Goal: Find specific page/section: Find specific page/section

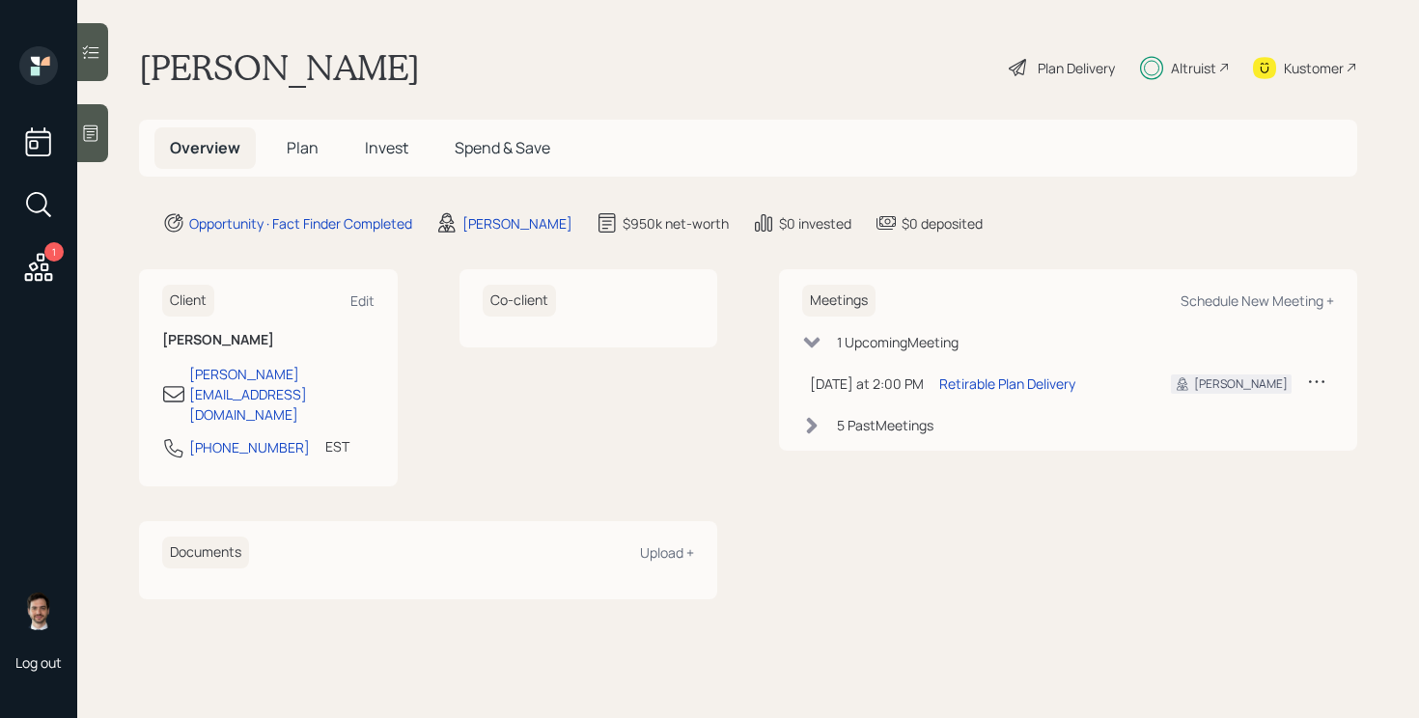
click at [300, 146] on span "Plan" at bounding box center [303, 147] width 32 height 21
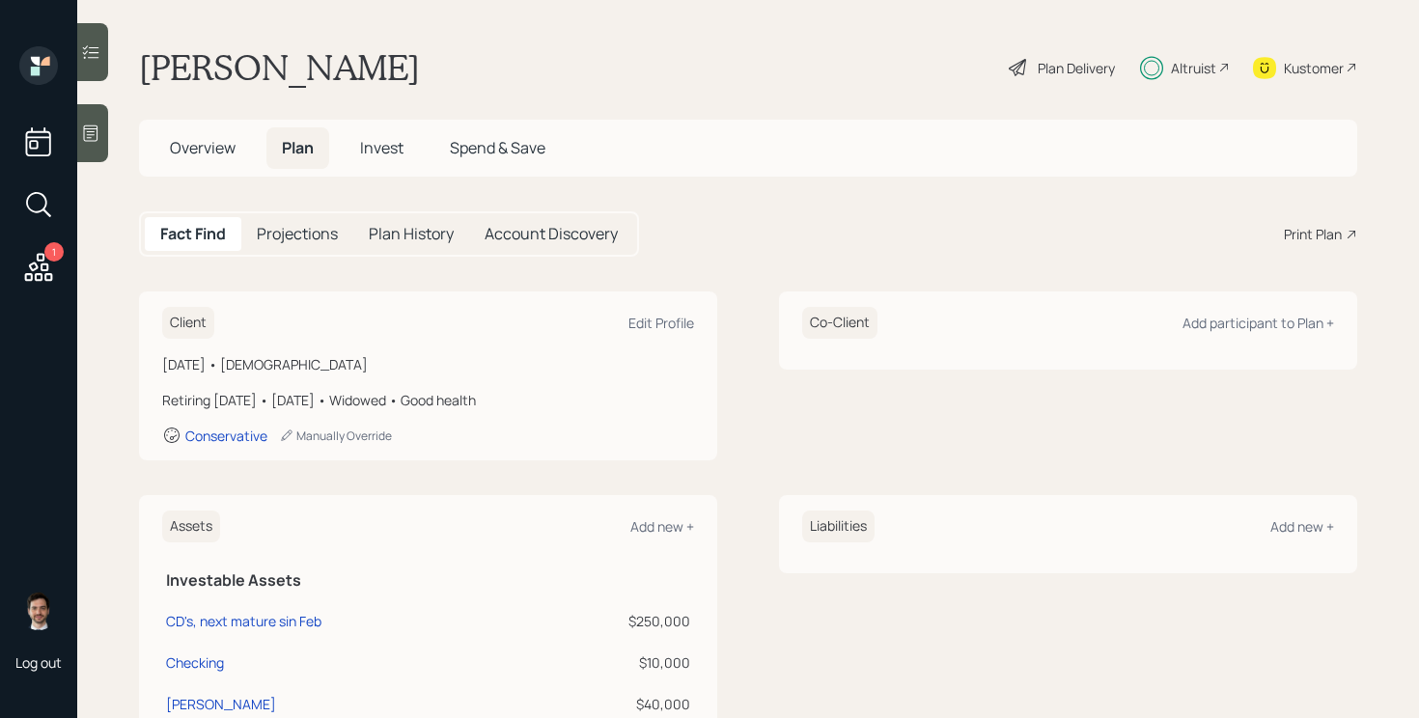
click at [1058, 78] on div "Plan Delivery" at bounding box center [1062, 67] width 110 height 42
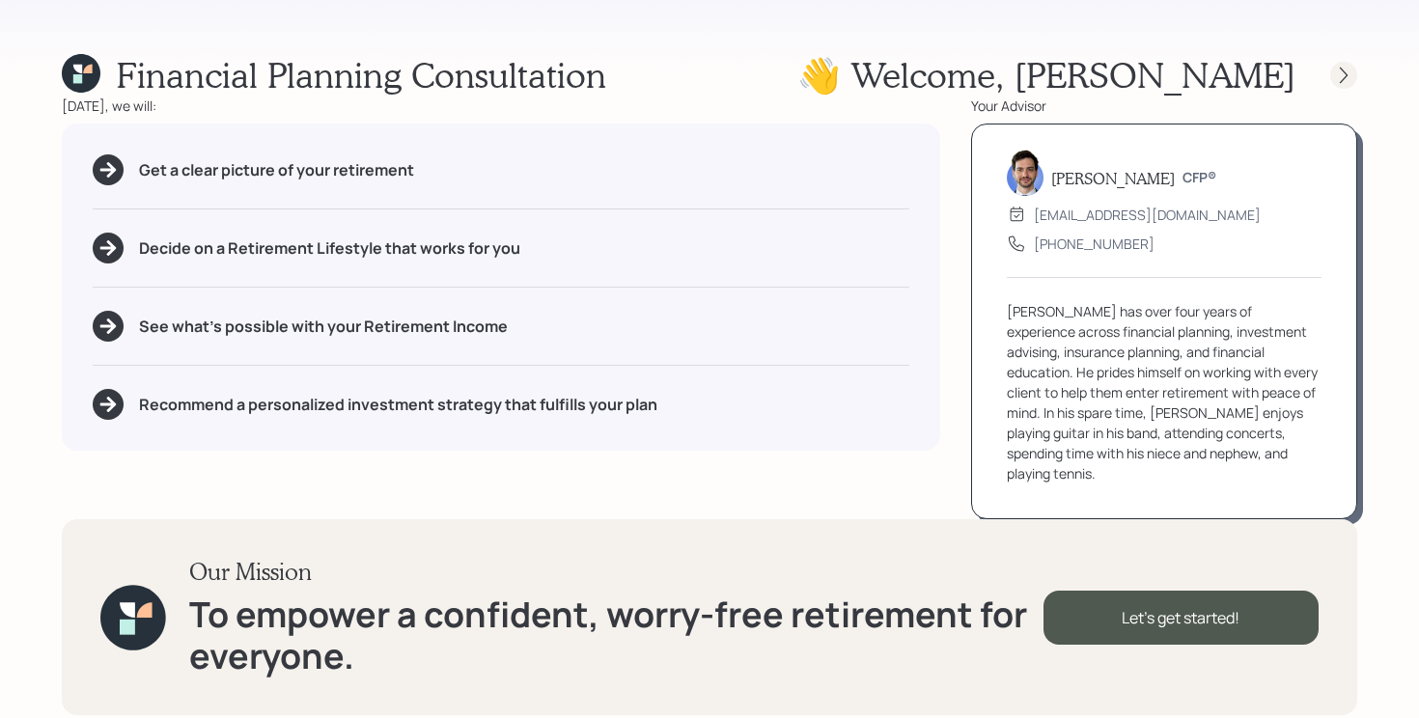
click at [1344, 69] on icon at bounding box center [1343, 75] width 19 height 19
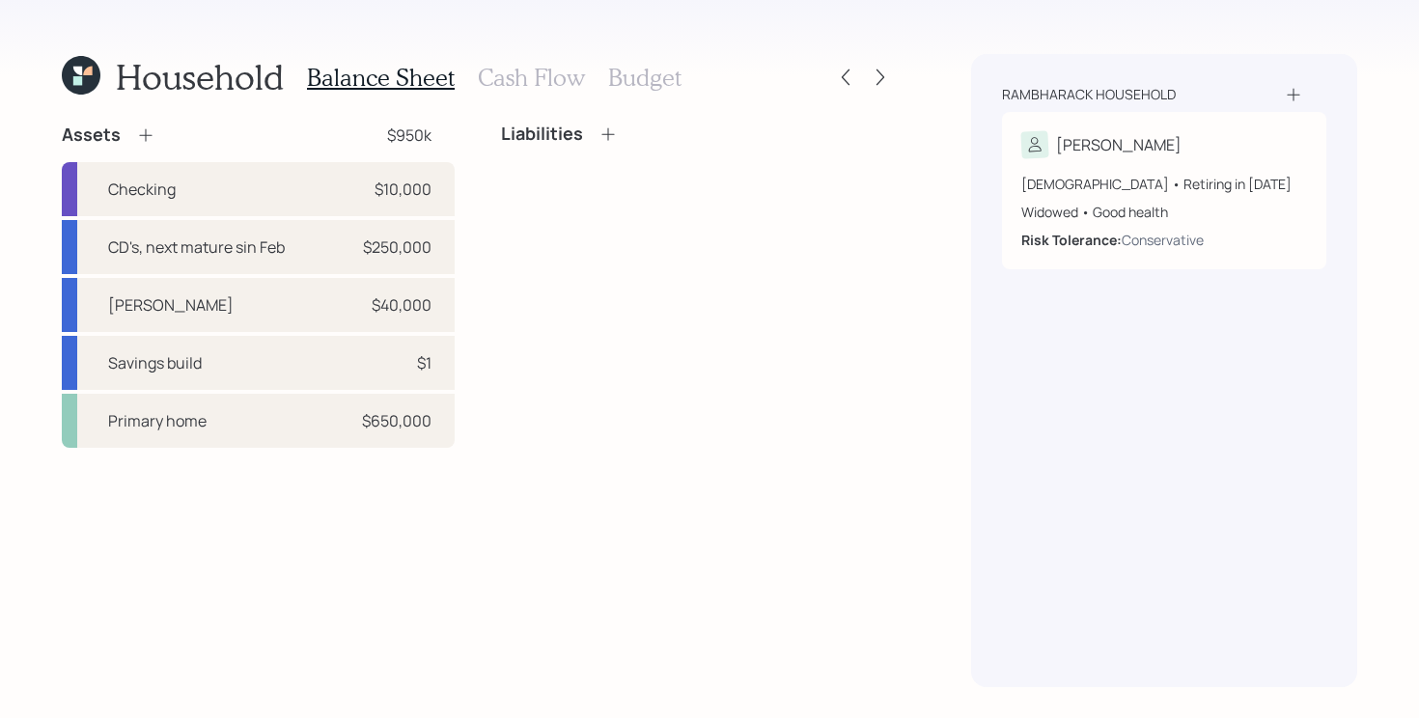
click at [78, 77] on icon at bounding box center [77, 80] width 9 height 9
